Goal: Information Seeking & Learning: Learn about a topic

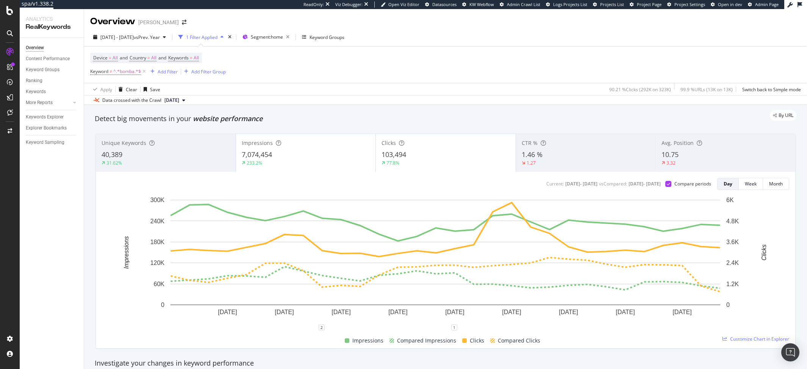
scroll to position [77, 0]
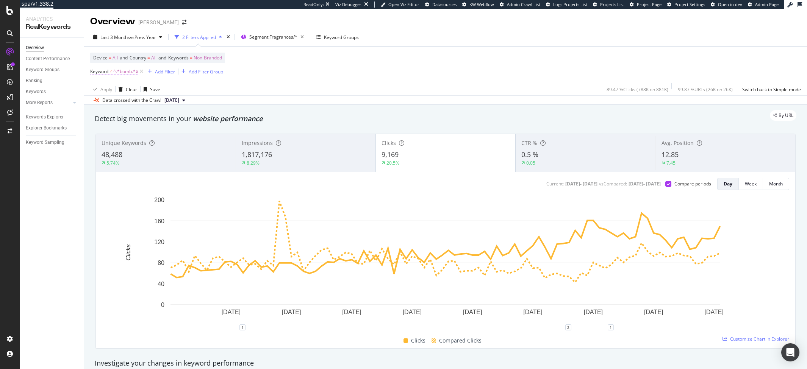
click at [125, 74] on span "^.*bomb.*$" at bounding box center [125, 71] width 25 height 11
click at [113, 107] on input "bomb" at bounding box center [133, 104] width 72 height 12
click at [114, 93] on div "Doesn't contain" at bounding box center [138, 90] width 83 height 12
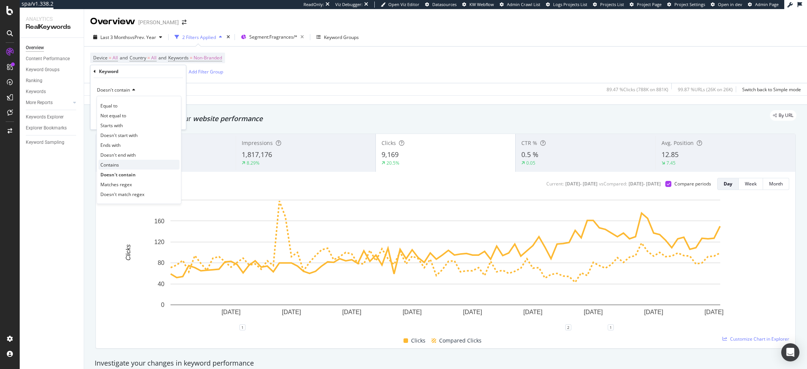
click at [123, 165] on div "Contains" at bounding box center [139, 165] width 81 height 10
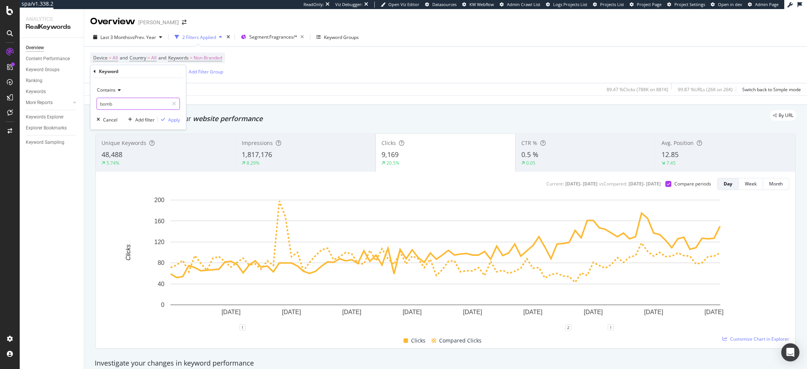
click at [113, 107] on input "bomb" at bounding box center [133, 104] width 72 height 12
type input "butterfly"
click at [168, 120] on div "Apply" at bounding box center [174, 120] width 12 height 6
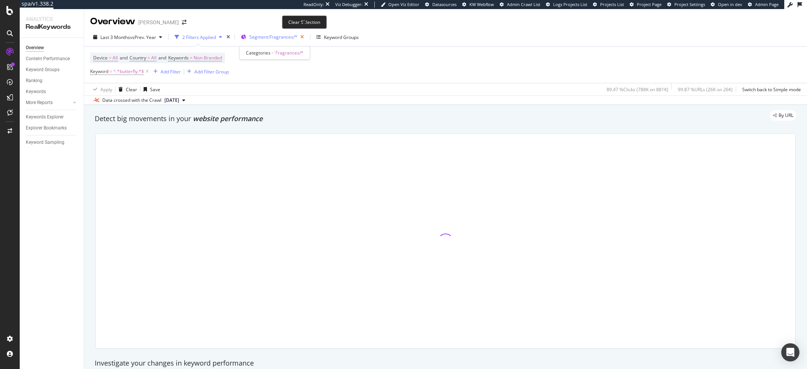
click at [305, 38] on icon "button" at bounding box center [301, 37] width 9 height 11
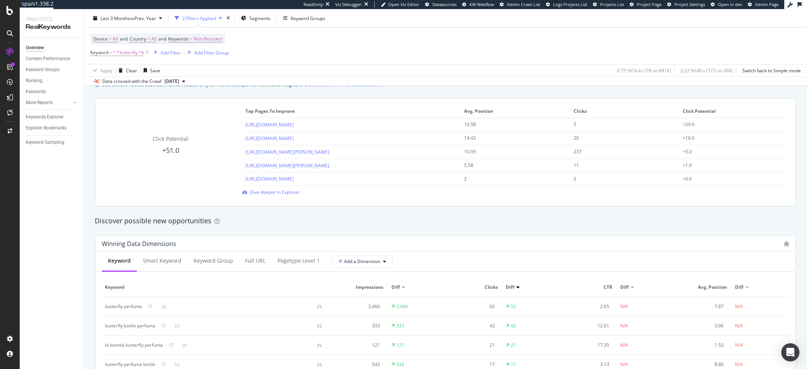
scroll to position [634, 0]
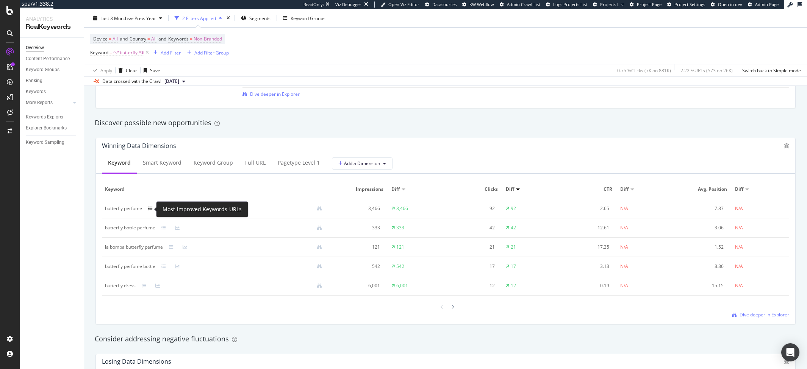
click at [150, 210] on icon at bounding box center [150, 209] width 5 height 5
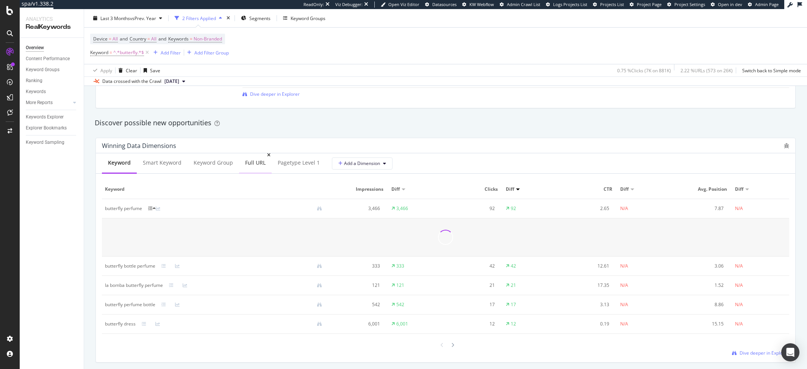
scroll to position [650, 0]
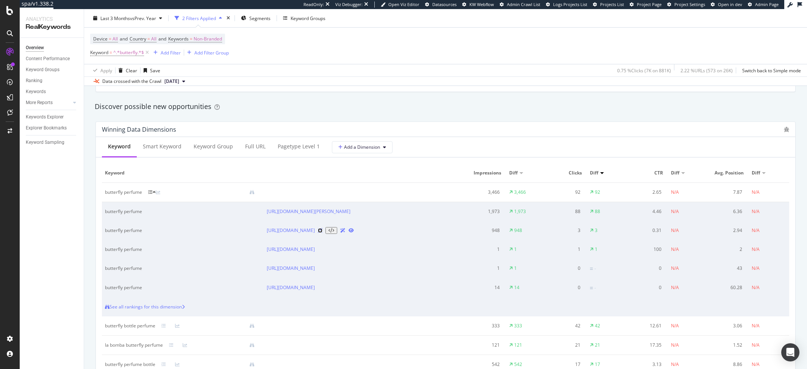
click at [322, 233] on icon at bounding box center [320, 230] width 5 height 5
click at [154, 191] on icon at bounding box center [154, 192] width 3 height 5
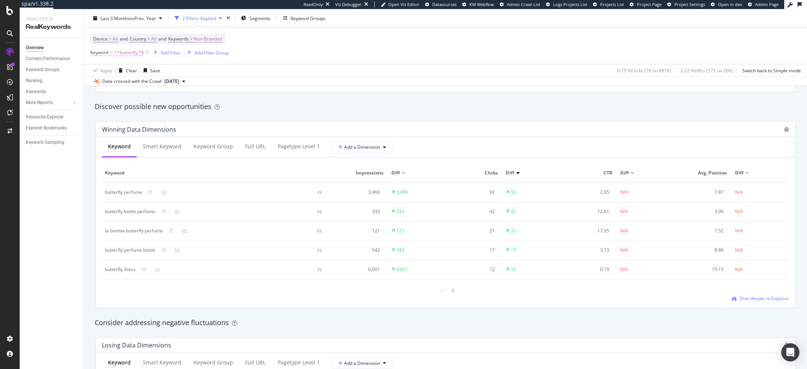
click at [127, 54] on span "^.*butterfly.*$" at bounding box center [128, 52] width 31 height 11
click at [119, 85] on input "butterfly" at bounding box center [133, 84] width 72 height 12
type input "bomba"
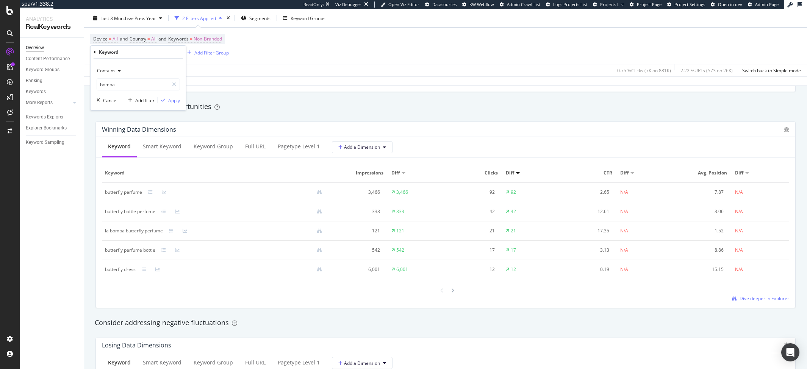
click at [112, 67] on span "Contains" at bounding box center [106, 70] width 19 height 6
click at [120, 155] on span "Doesn't contain" at bounding box center [116, 155] width 33 height 6
click at [171, 99] on div "Apply" at bounding box center [174, 100] width 12 height 6
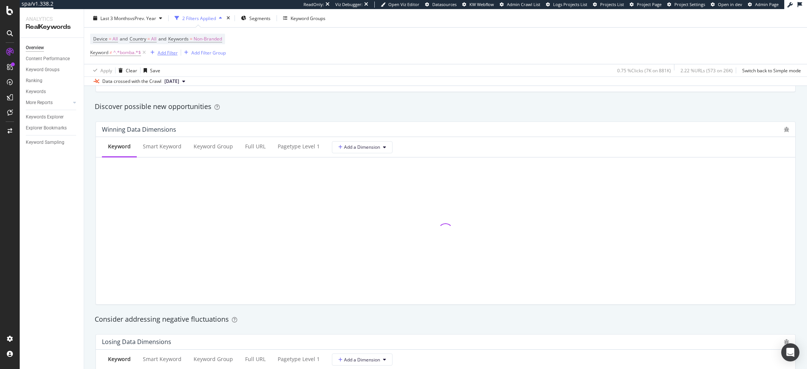
click at [158, 56] on div "Add Filter" at bounding box center [168, 52] width 20 height 6
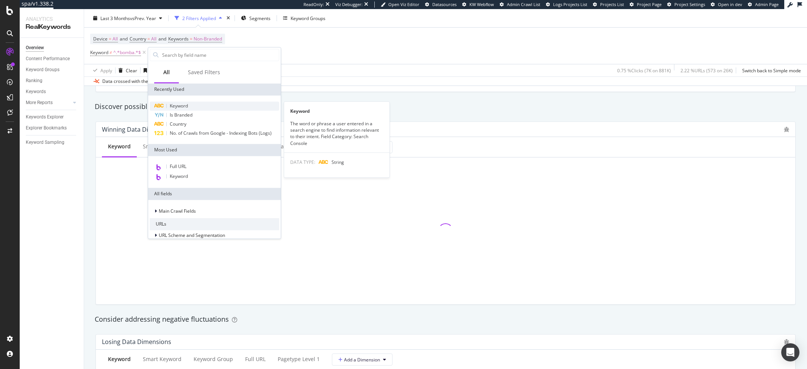
click at [178, 104] on span "Keyword" at bounding box center [179, 106] width 18 height 6
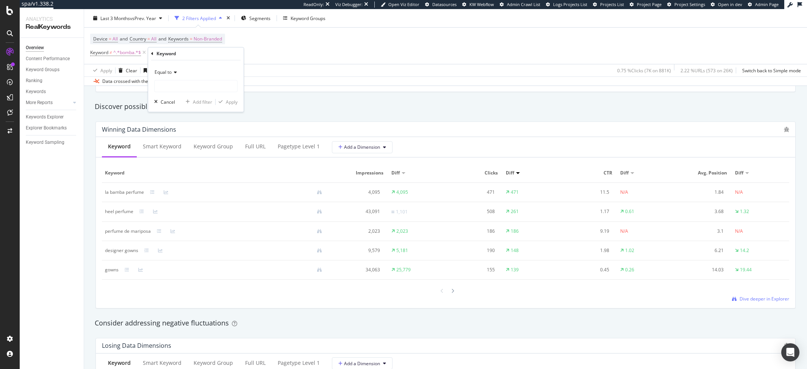
click at [170, 71] on span "Equal to" at bounding box center [163, 72] width 17 height 6
click at [172, 154] on span "Doesn't contain" at bounding box center [174, 157] width 33 height 6
click at [175, 87] on input "text" at bounding box center [196, 86] width 83 height 12
type input "gown"
click at [231, 103] on div "Apply" at bounding box center [232, 102] width 12 height 6
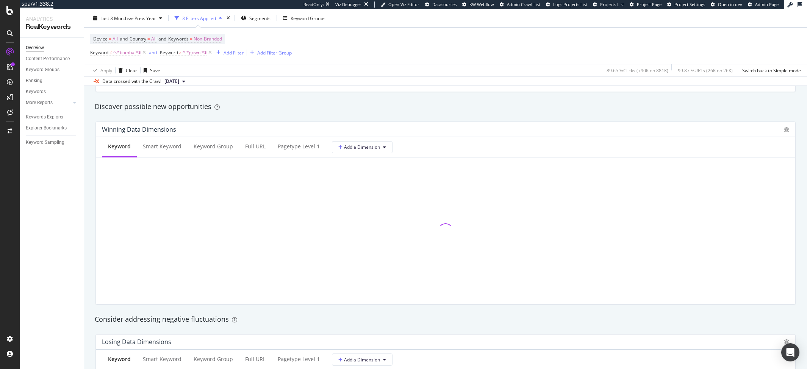
click at [226, 55] on div "Add Filter" at bounding box center [234, 52] width 20 height 6
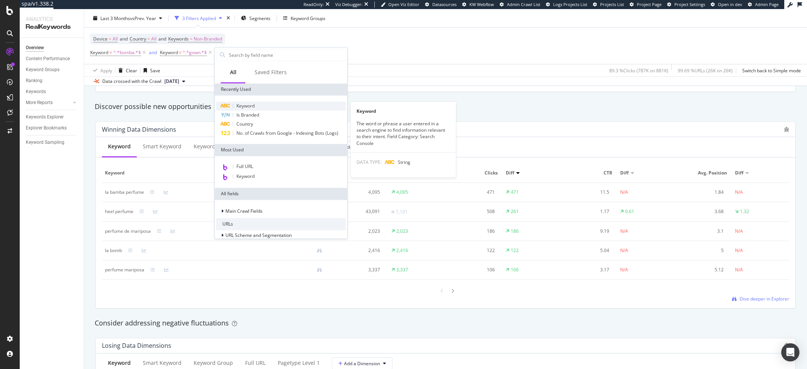
click at [236, 103] on span "Keyword" at bounding box center [245, 106] width 18 height 6
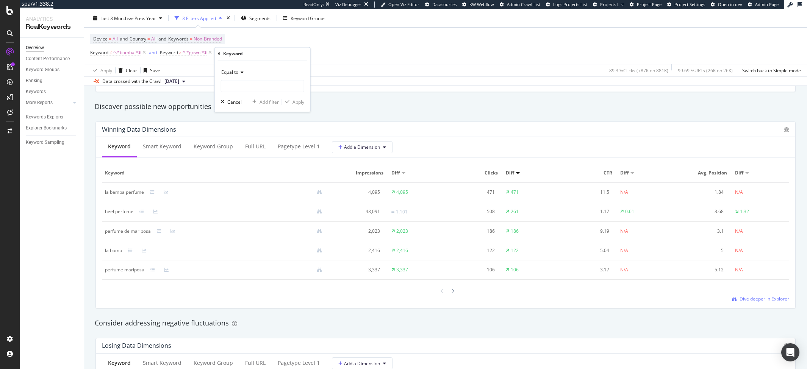
click at [238, 70] on icon at bounding box center [240, 72] width 5 height 5
click at [243, 150] on div "Contains" at bounding box center [263, 147] width 81 height 10
click at [240, 84] on input "text" at bounding box center [262, 86] width 83 height 12
type input "perfume"
click at [304, 102] on div "Apply" at bounding box center [299, 102] width 12 height 6
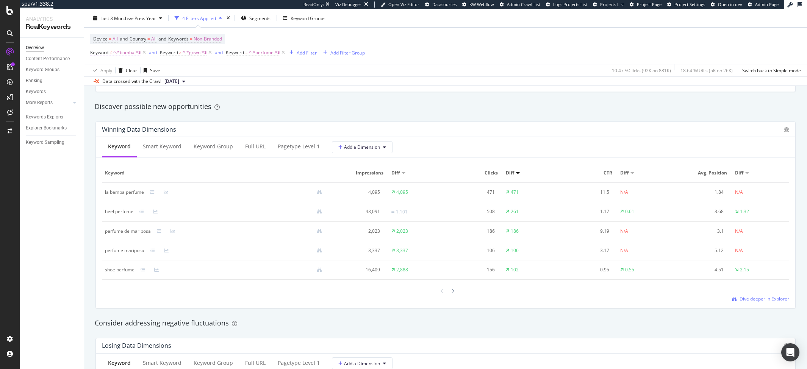
click at [125, 55] on span "^.*bomba.*$" at bounding box center [127, 52] width 28 height 11
drag, startPoint x: 111, startPoint y: 85, endPoint x: 105, endPoint y: 85, distance: 5.3
click at [105, 85] on input "bomba" at bounding box center [133, 84] width 72 height 12
type input "mba"
click at [174, 102] on div "Apply" at bounding box center [174, 100] width 12 height 6
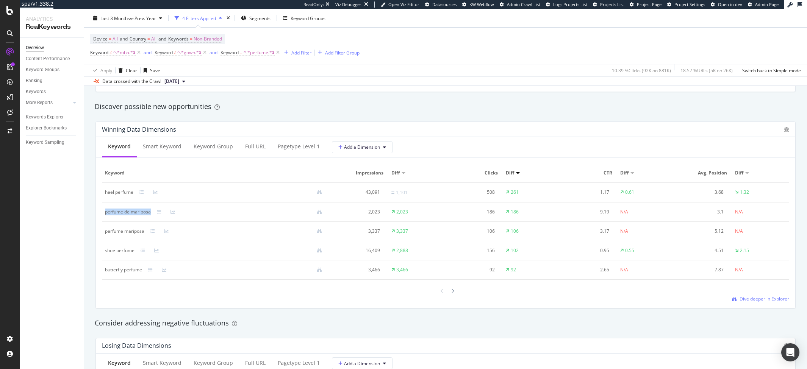
drag, startPoint x: 152, startPoint y: 214, endPoint x: 106, endPoint y: 215, distance: 46.2
click at [106, 215] on div "perfume de mariposa" at bounding box center [216, 212] width 223 height 7
copy div "perfume de mariposa"
click at [88, 231] on div "By website & by URL Detect big movements in your website performance Unique Key…" at bounding box center [445, 175] width 723 height 1441
click at [753, 302] on span "Dive deeper in Explorer" at bounding box center [765, 299] width 50 height 6
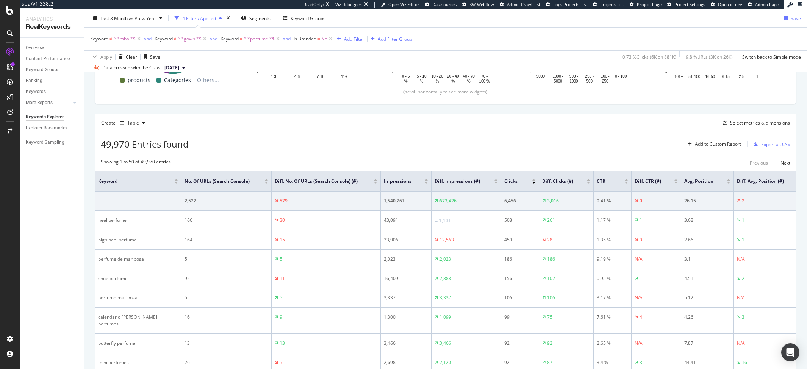
scroll to position [210, 0]
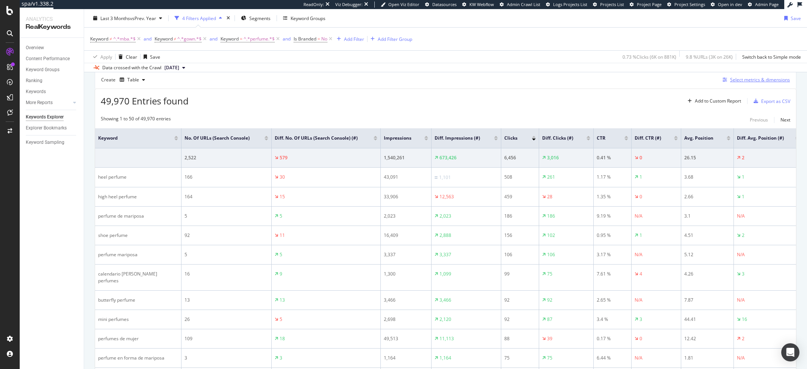
click at [744, 82] on div "Select metrics & dimensions" at bounding box center [760, 80] width 60 height 6
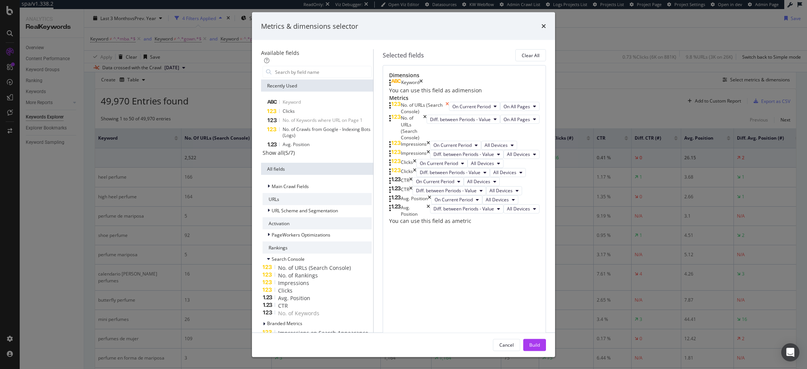
click at [449, 115] on icon "times" at bounding box center [447, 108] width 3 height 13
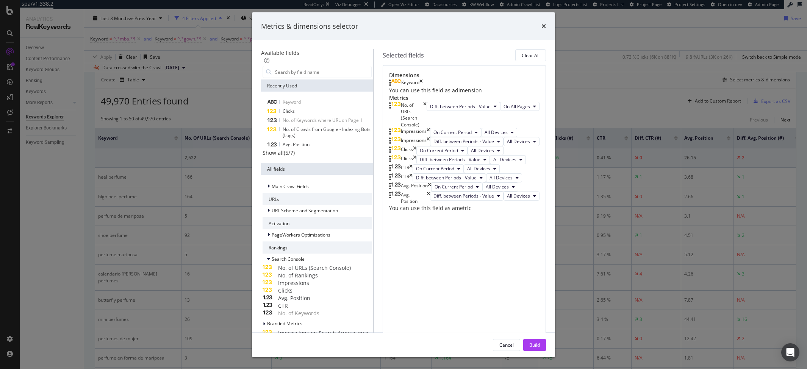
click at [427, 128] on icon "times" at bounding box center [424, 115] width 3 height 26
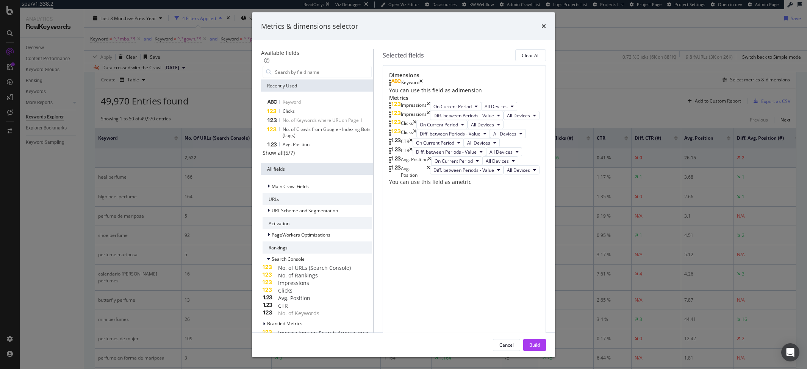
click at [430, 111] on icon "times" at bounding box center [428, 106] width 3 height 9
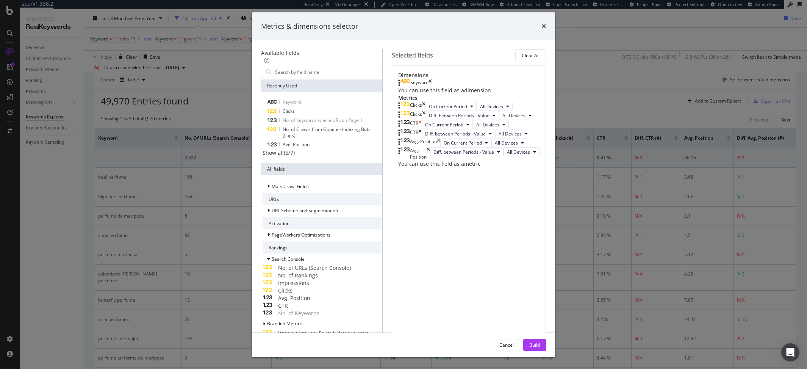
click at [422, 129] on icon "times" at bounding box center [419, 124] width 3 height 9
click at [440, 129] on icon "times" at bounding box center [438, 124] width 3 height 9
click at [430, 133] on icon "times" at bounding box center [428, 126] width 3 height 13
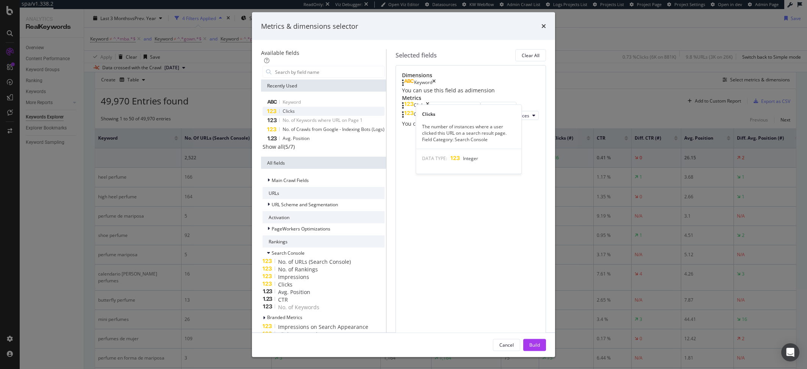
click at [283, 114] on div "Clicks" at bounding box center [289, 111] width 12 height 6
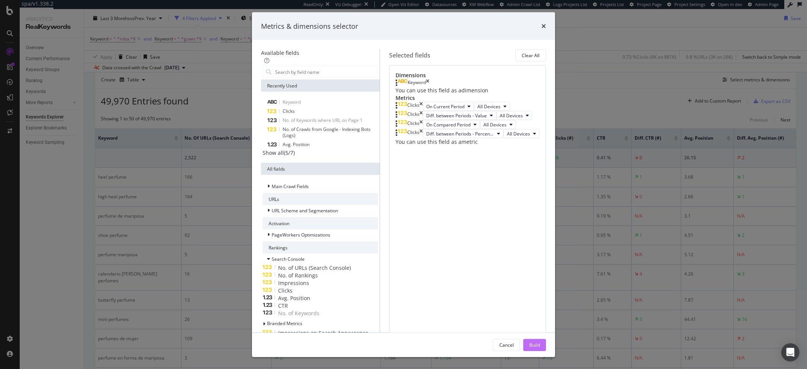
click at [540, 342] on div "Build" at bounding box center [534, 345] width 11 height 6
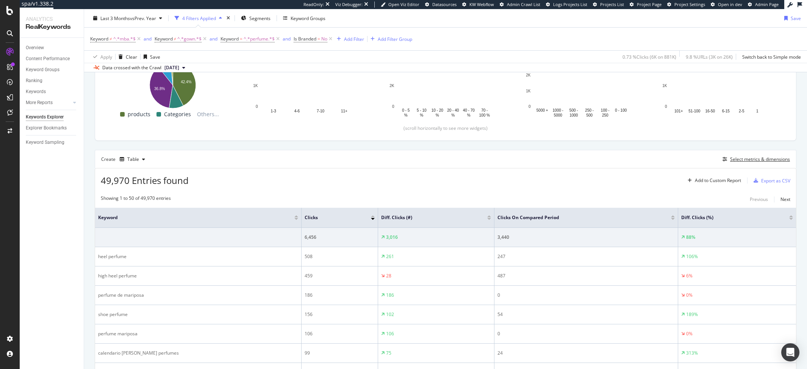
scroll to position [238, 0]
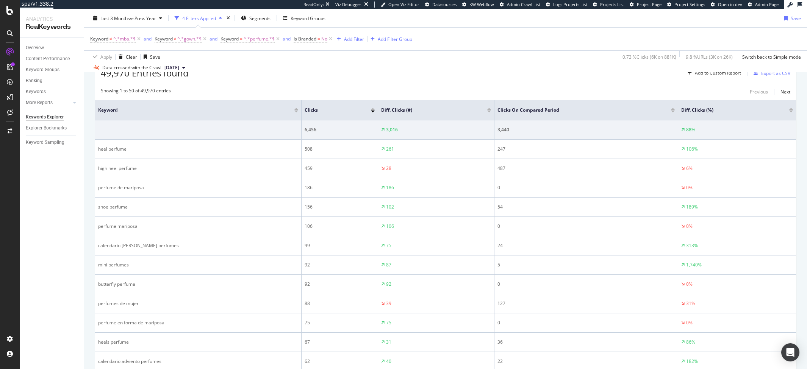
click at [671, 112] on div at bounding box center [673, 112] width 4 height 2
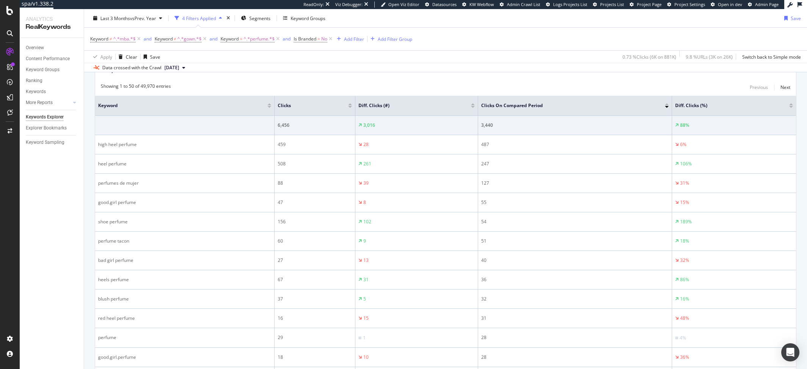
scroll to position [243, 0]
click at [474, 106] on div at bounding box center [473, 106] width 4 height 2
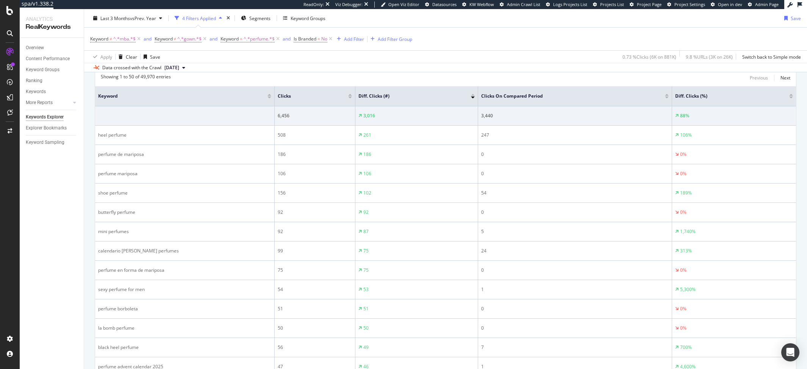
scroll to position [252, 0]
